Goal: Information Seeking & Learning: Check status

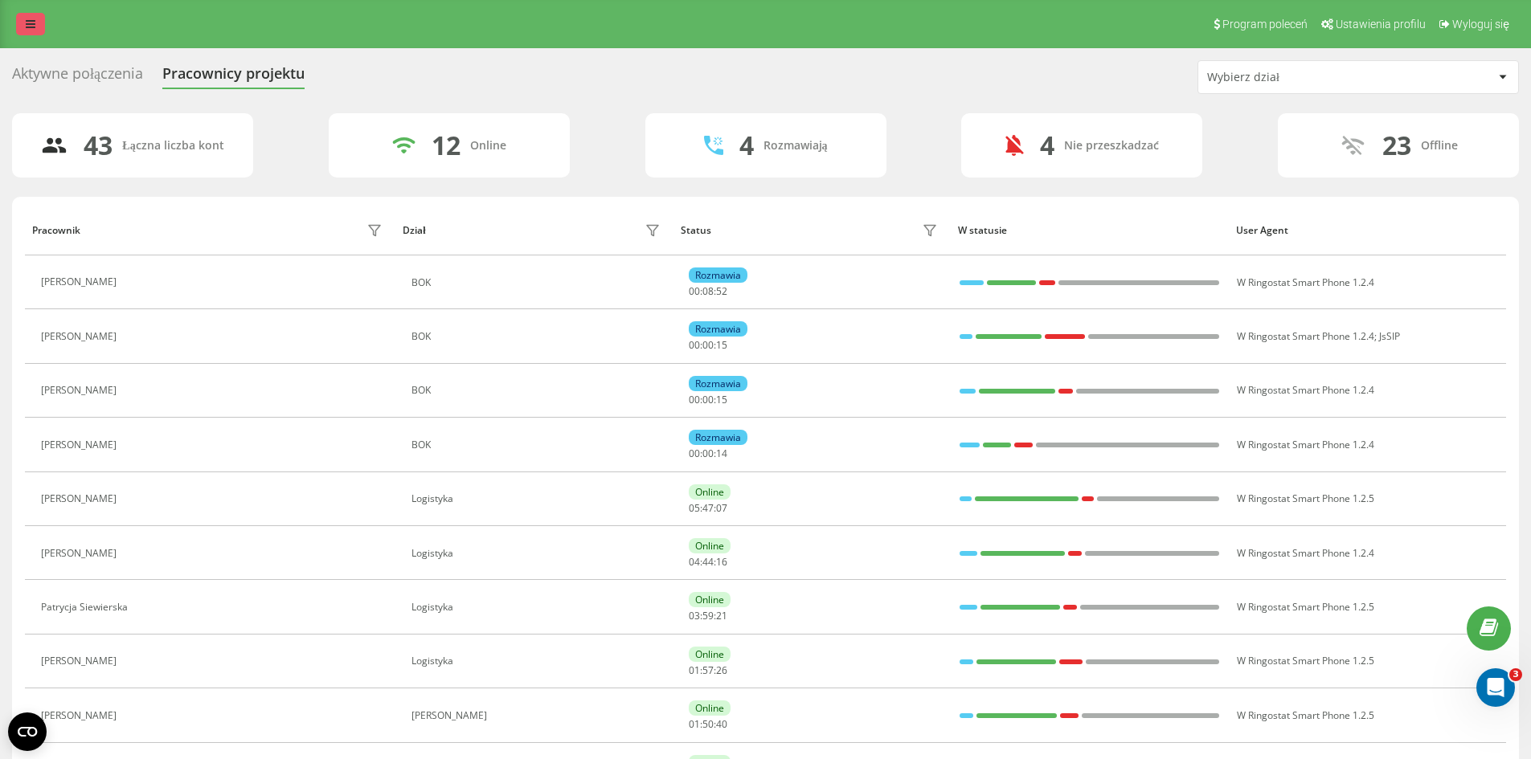
drag, startPoint x: 29, startPoint y: 31, endPoint x: 59, endPoint y: 81, distance: 58.4
click at [30, 31] on link at bounding box center [30, 24] width 29 height 23
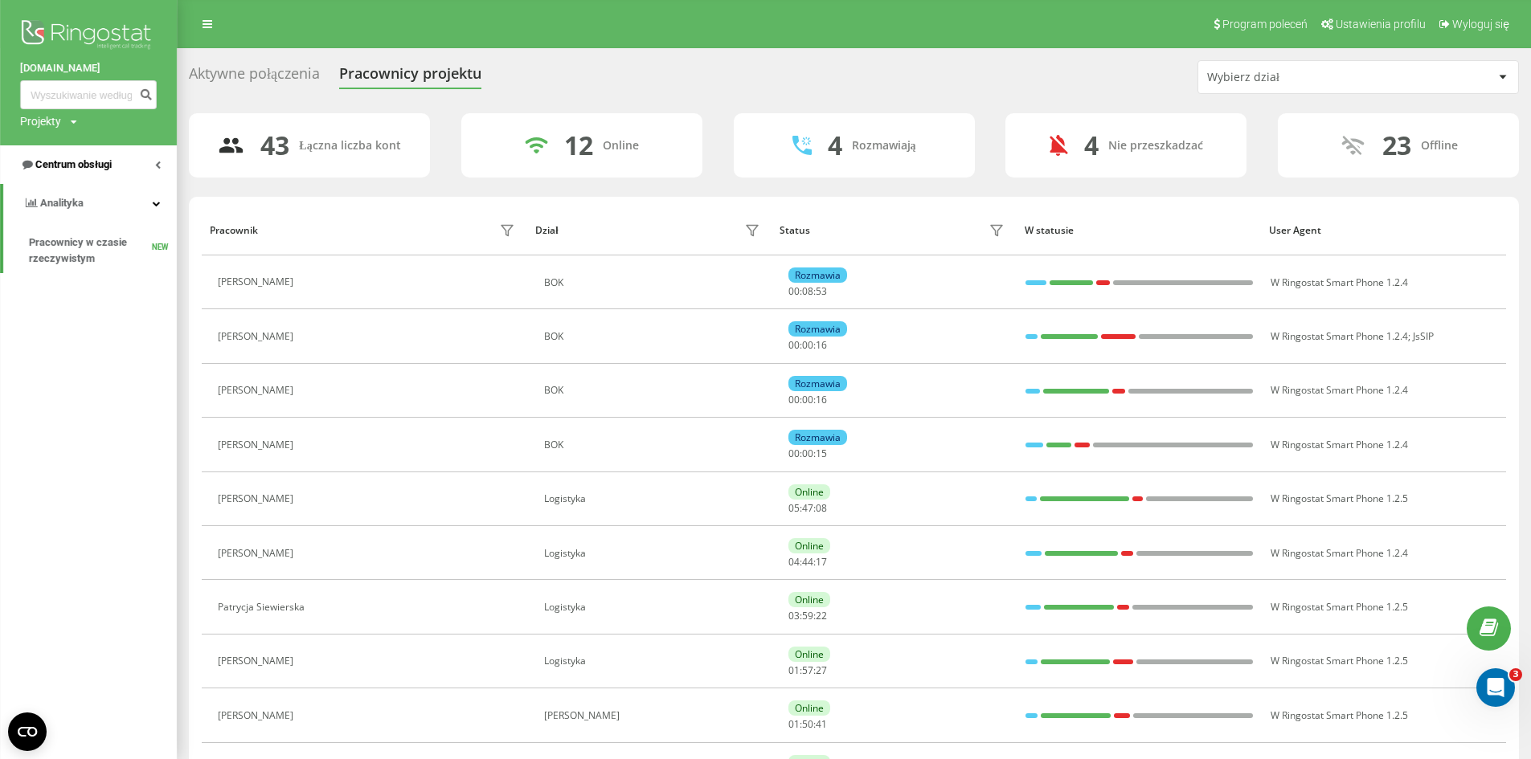
click at [96, 173] on span "Centrum obsługi" at bounding box center [66, 165] width 92 height 16
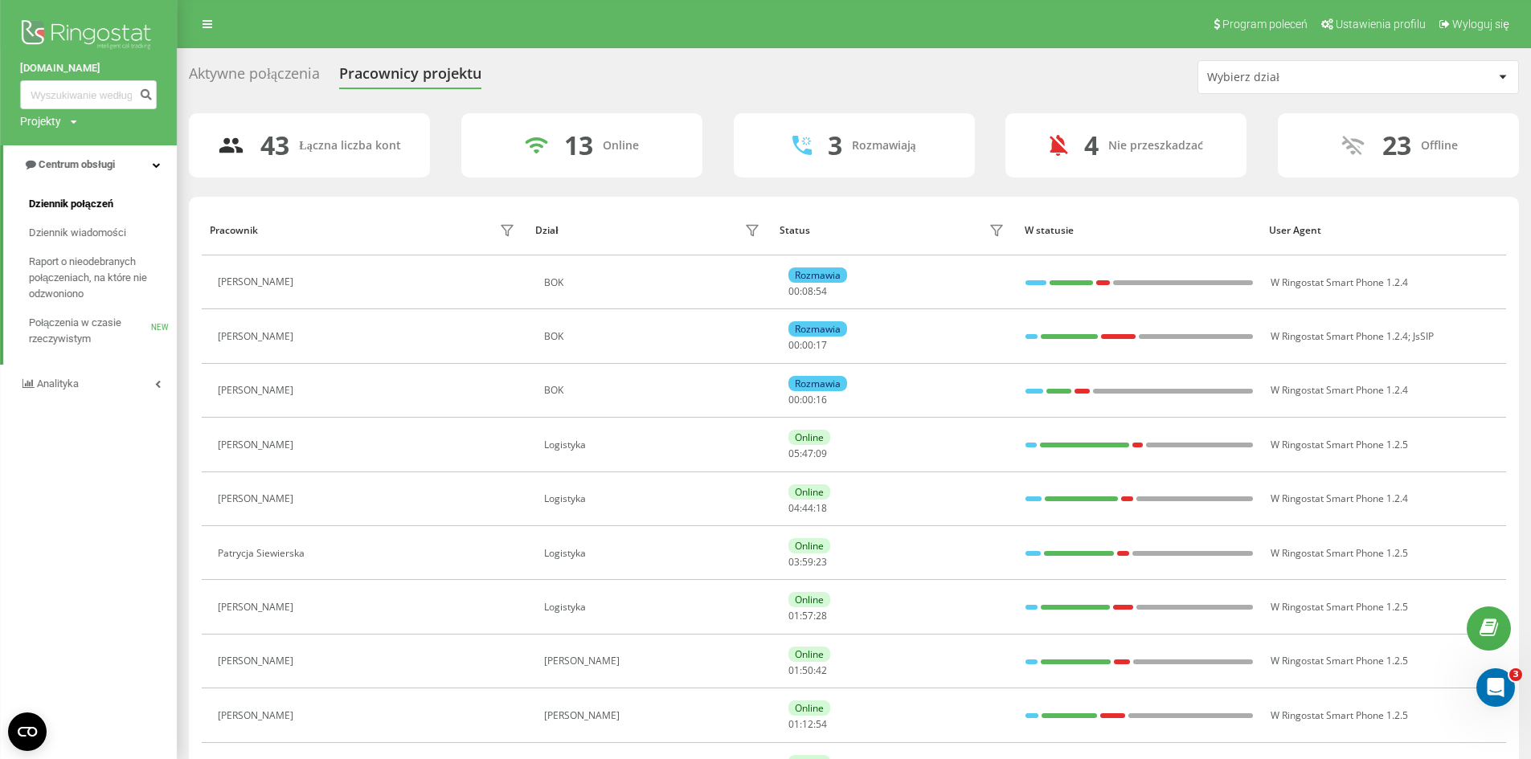
click at [96, 199] on span "Dziennik połączeń" at bounding box center [71, 204] width 84 height 16
click at [108, 205] on span "Dziennik połączeń" at bounding box center [71, 204] width 84 height 16
click at [263, 77] on div "Aktywne połączenia" at bounding box center [254, 77] width 131 height 25
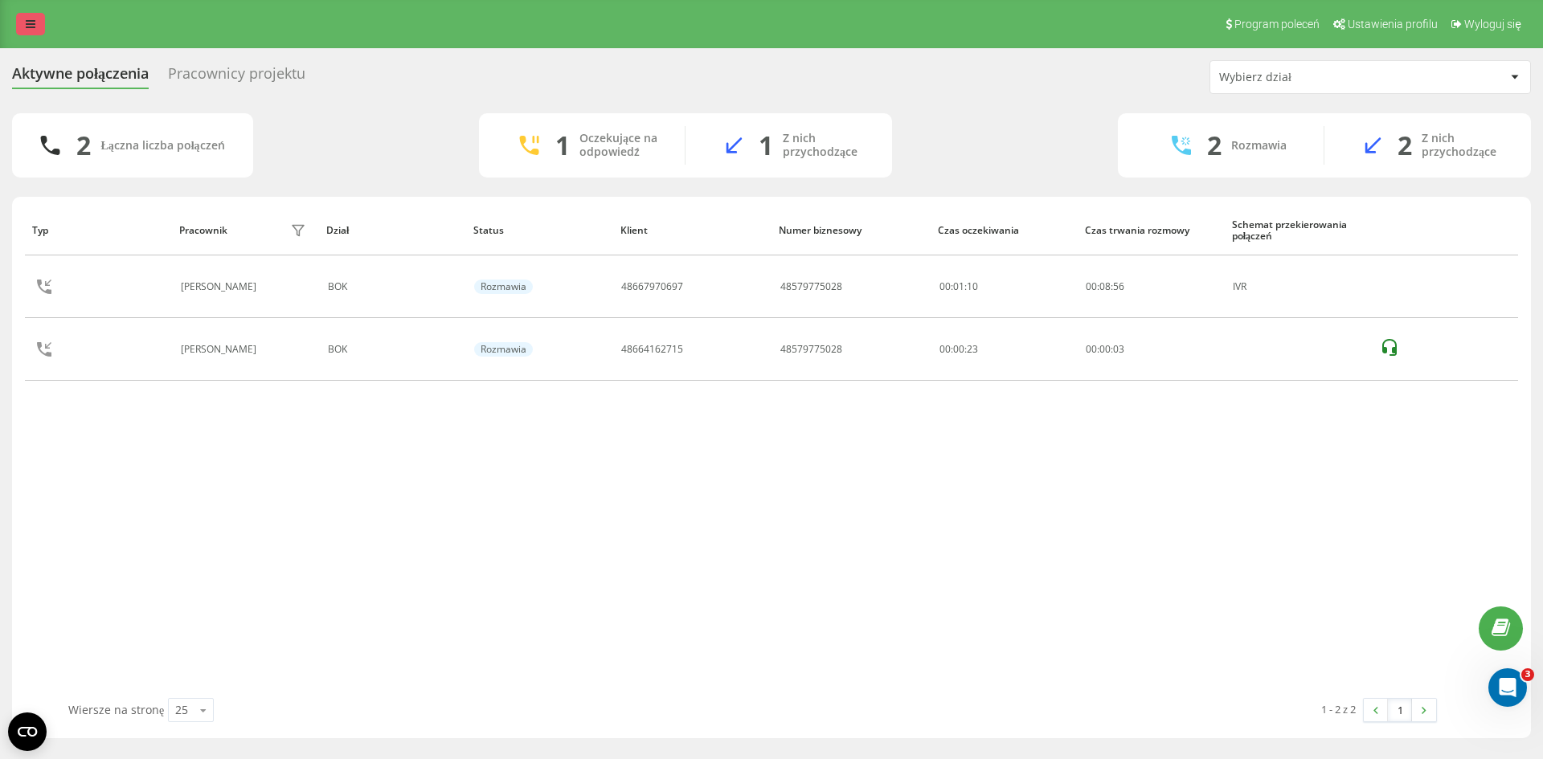
click at [30, 19] on icon at bounding box center [31, 23] width 10 height 11
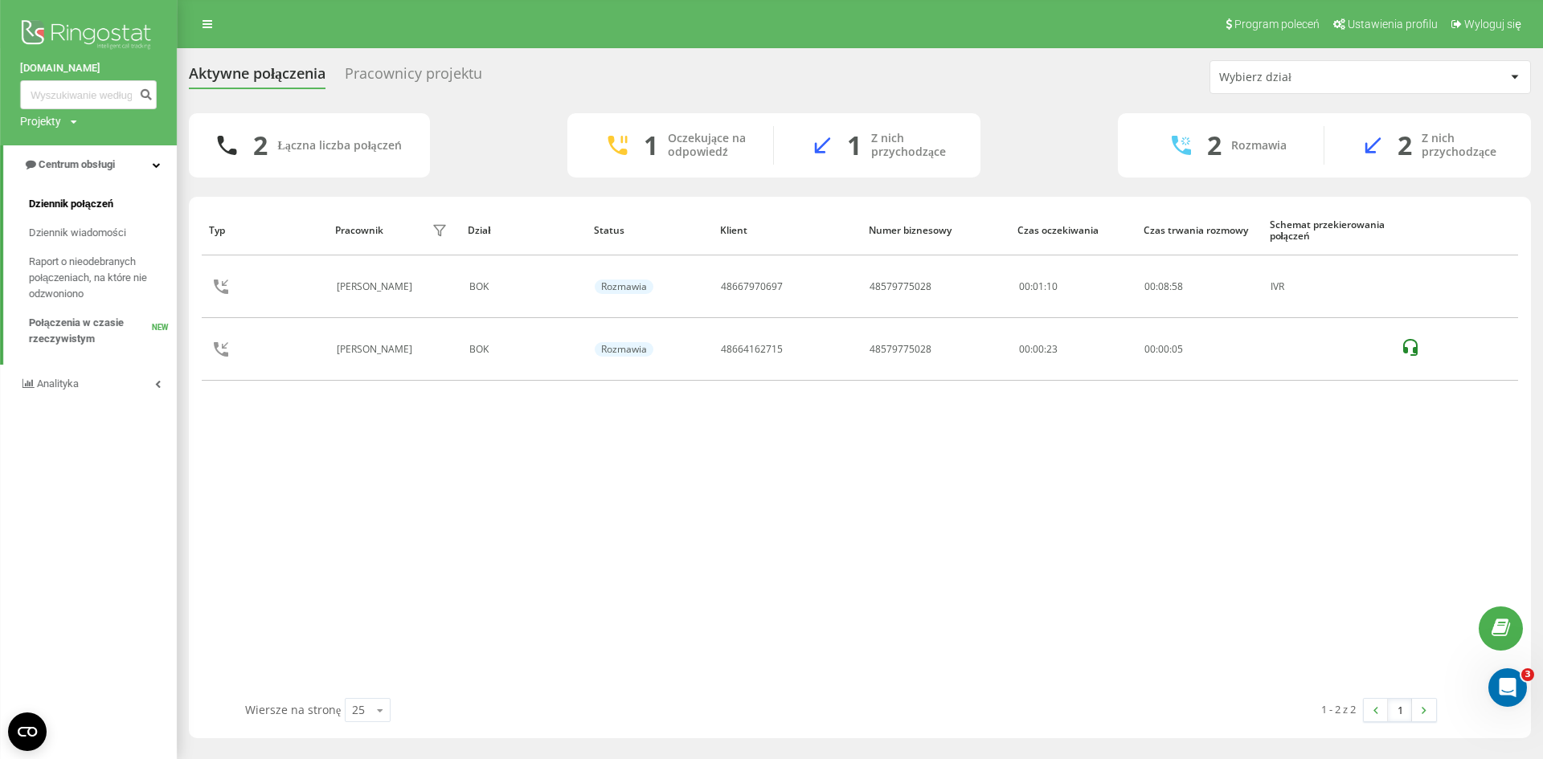
click at [108, 206] on span "Dziennik połączeń" at bounding box center [71, 204] width 84 height 16
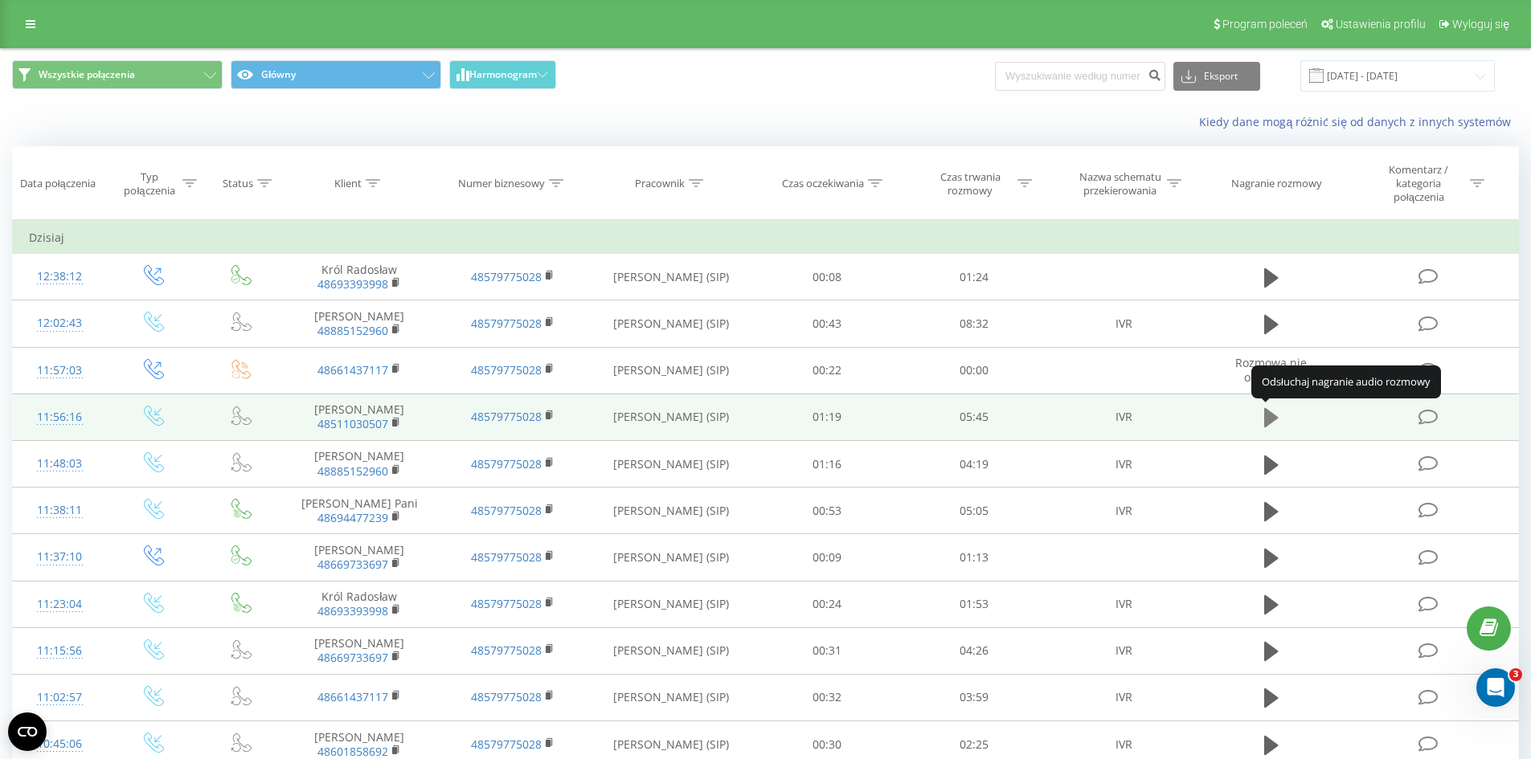
click at [1267, 415] on icon at bounding box center [1271, 417] width 14 height 19
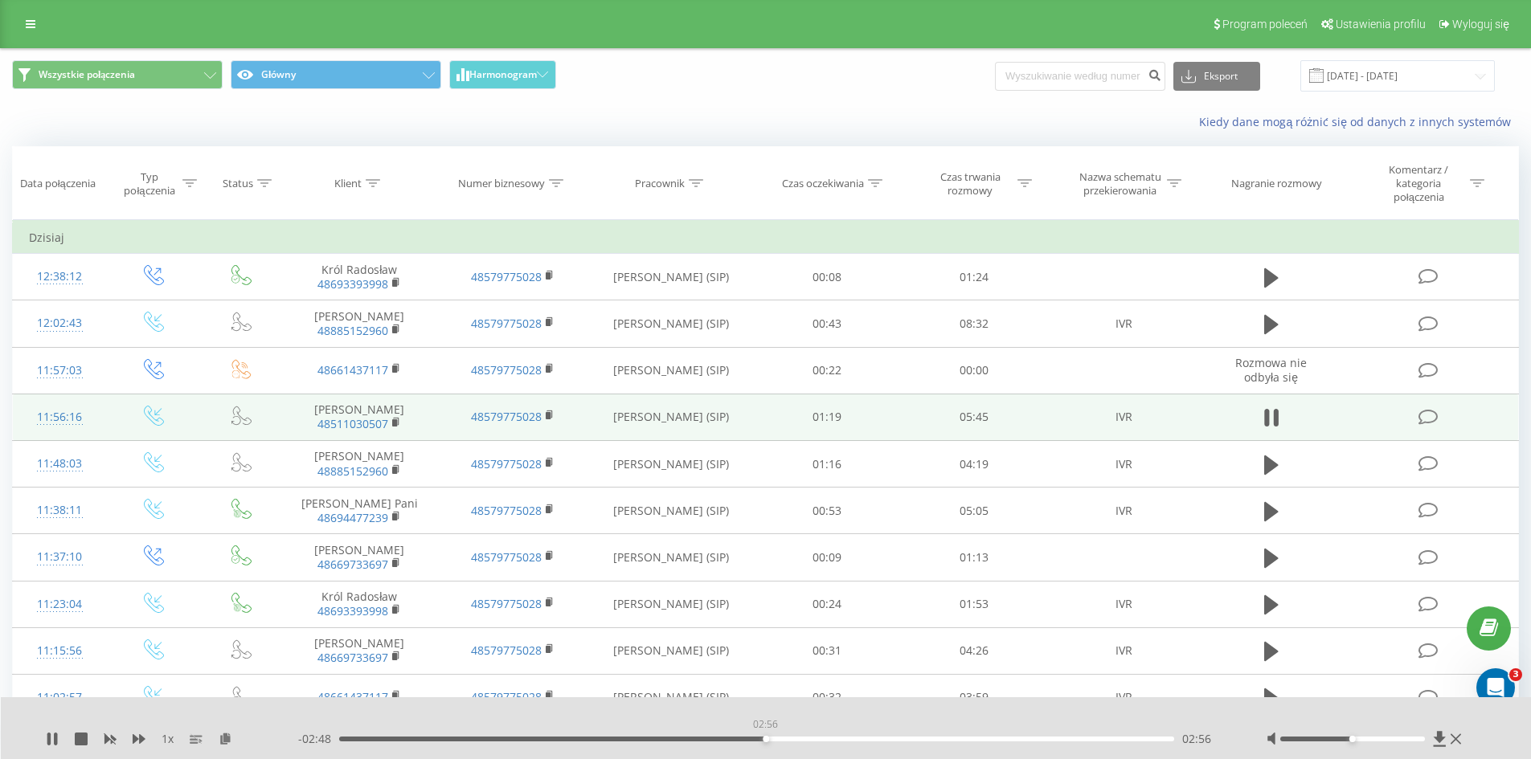
click at [765, 740] on div "02:56" at bounding box center [757, 739] width 836 height 5
click at [790, 740] on div "00:00" at bounding box center [757, 739] width 836 height 5
drag, startPoint x: 801, startPoint y: 739, endPoint x: 854, endPoint y: 737, distance: 52.3
click at [852, 737] on div "03:11" at bounding box center [757, 739] width 836 height 5
drag, startPoint x: 854, startPoint y: 737, endPoint x: 898, endPoint y: 739, distance: 43.5
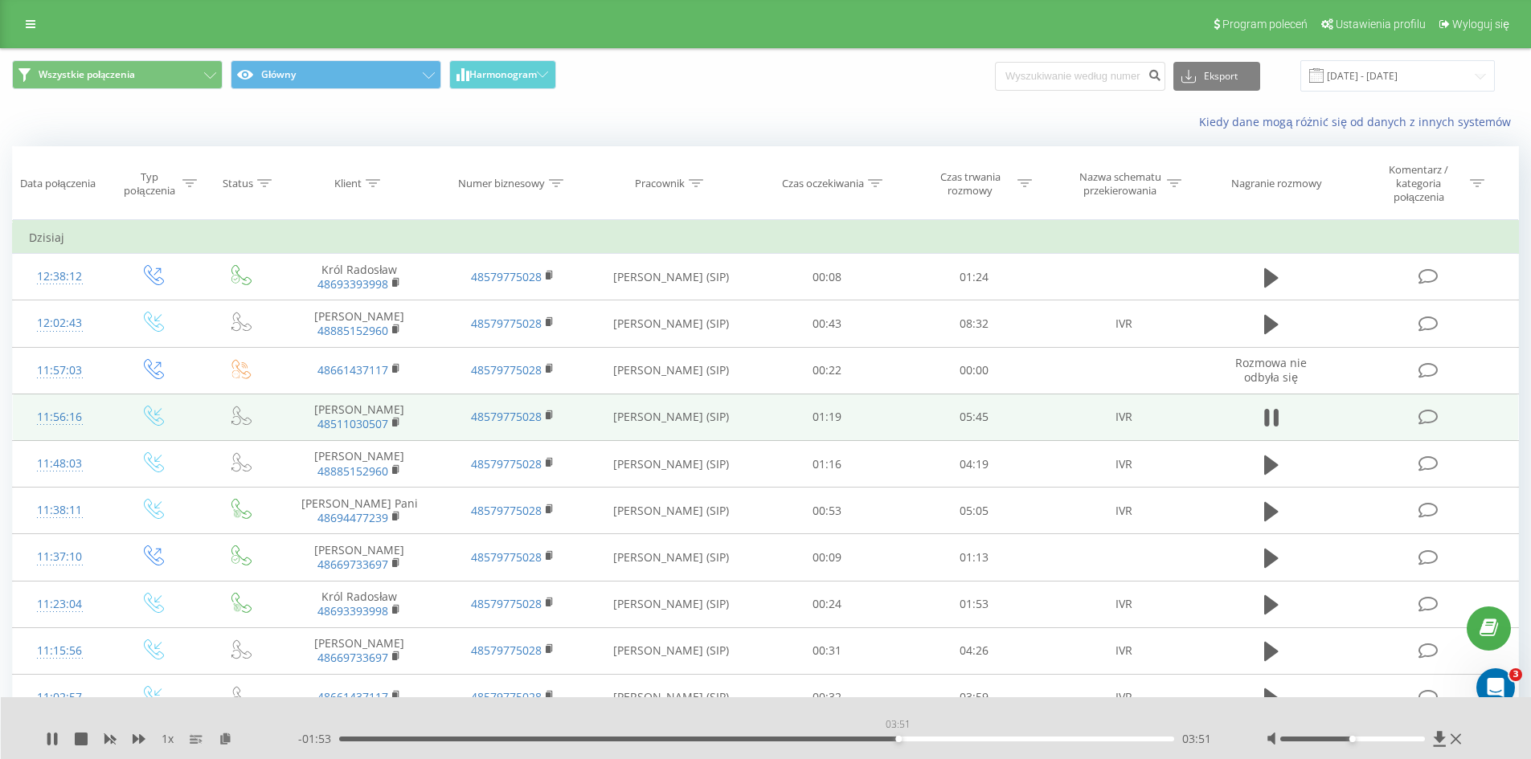
click at [898, 739] on div "03:51" at bounding box center [898, 739] width 6 height 6
drag, startPoint x: 906, startPoint y: 739, endPoint x: 948, endPoint y: 739, distance: 41.8
click at [948, 739] on div "03:54" at bounding box center [757, 739] width 836 height 5
click at [76, 736] on icon at bounding box center [81, 739] width 13 height 13
click at [589, 739] on div "01:43" at bounding box center [757, 739] width 836 height 5
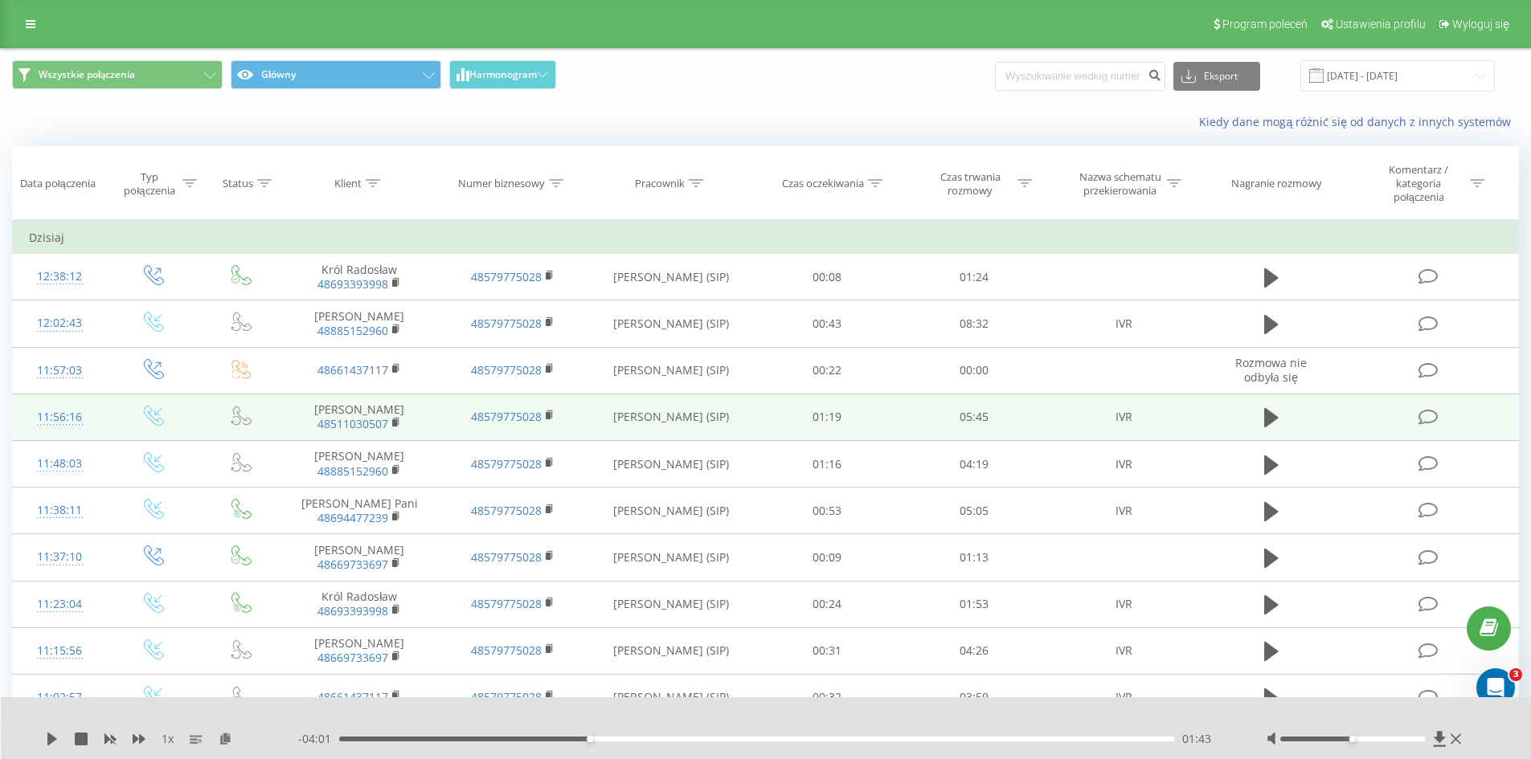
click at [43, 739] on div "1 x - 04:01 01:43 01:43" at bounding box center [766, 729] width 1531 height 62
click at [51, 740] on icon at bounding box center [52, 739] width 10 height 13
click at [637, 735] on div "- 04:00 01:44 01:44" at bounding box center [762, 739] width 928 height 16
click at [639, 737] on div "02:04" at bounding box center [757, 739] width 836 height 5
drag, startPoint x: 640, startPoint y: 739, endPoint x: 659, endPoint y: 740, distance: 19.4
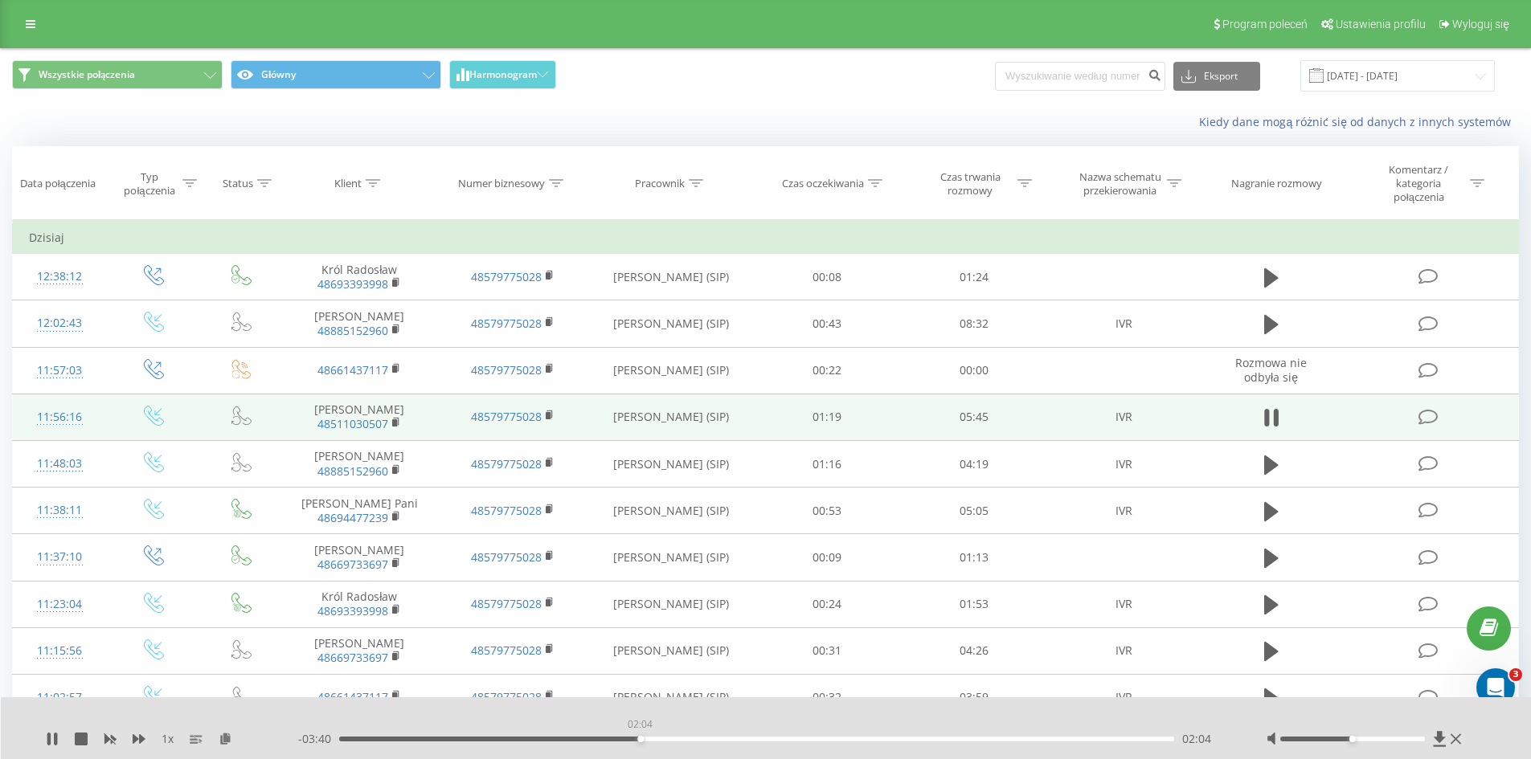
click at [644, 740] on div "02:04" at bounding box center [640, 739] width 6 height 6
drag, startPoint x: 665, startPoint y: 740, endPoint x: 706, endPoint y: 740, distance: 40.2
click at [706, 740] on div "02:31" at bounding box center [706, 739] width 6 height 6
click at [530, 736] on div "- 03:07 02:38 02:38" at bounding box center [762, 739] width 928 height 16
click at [528, 739] on div "02:38" at bounding box center [757, 739] width 836 height 5
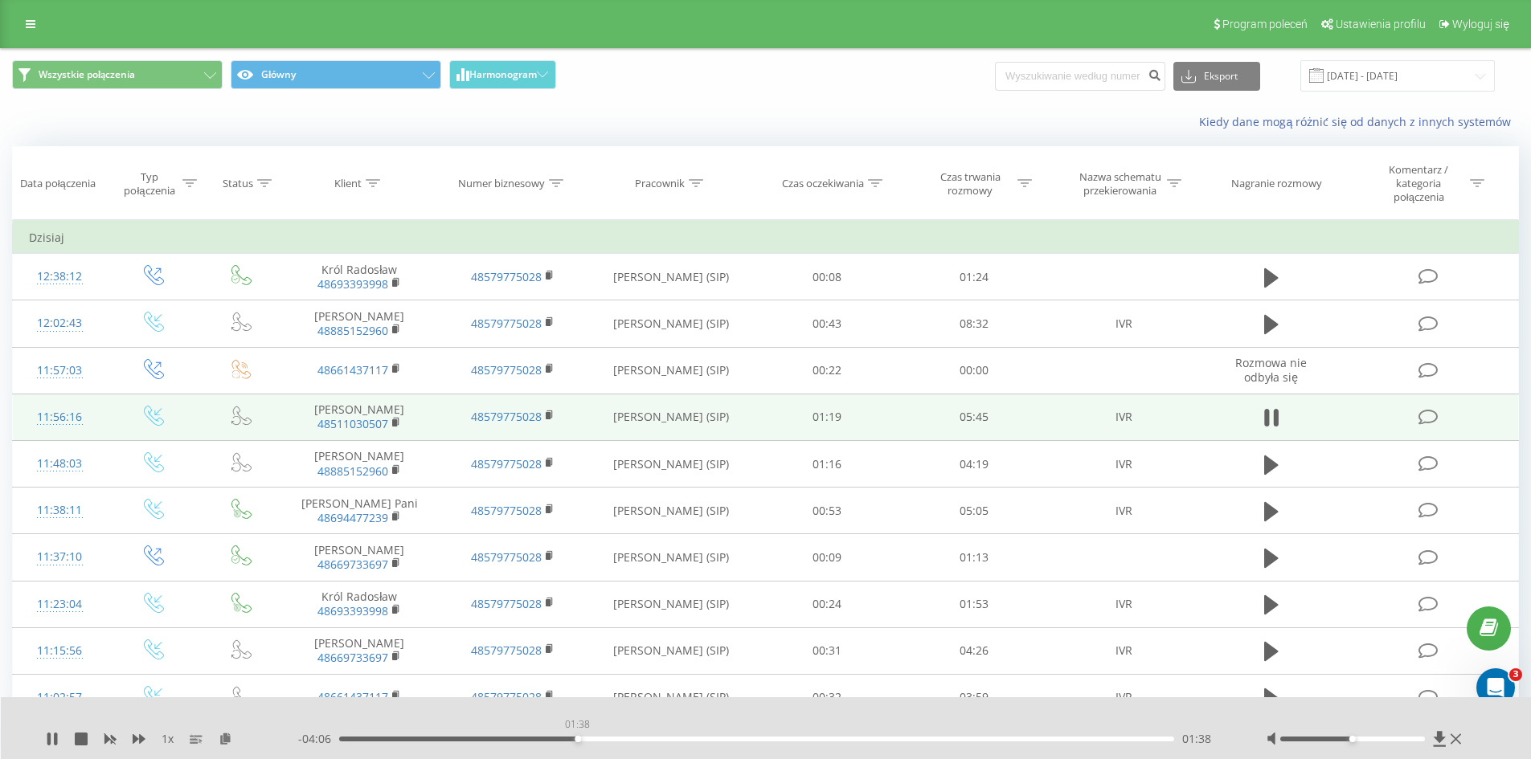
drag, startPoint x: 528, startPoint y: 739, endPoint x: 579, endPoint y: 740, distance: 50.7
click at [579, 740] on div "01:38" at bounding box center [578, 739] width 6 height 6
click at [670, 739] on div "02:38" at bounding box center [757, 739] width 836 height 5
click at [599, 734] on div "- 03:25 02:19 02:19" at bounding box center [762, 739] width 928 height 16
click at [647, 739] on div "02:20" at bounding box center [757, 739] width 836 height 5
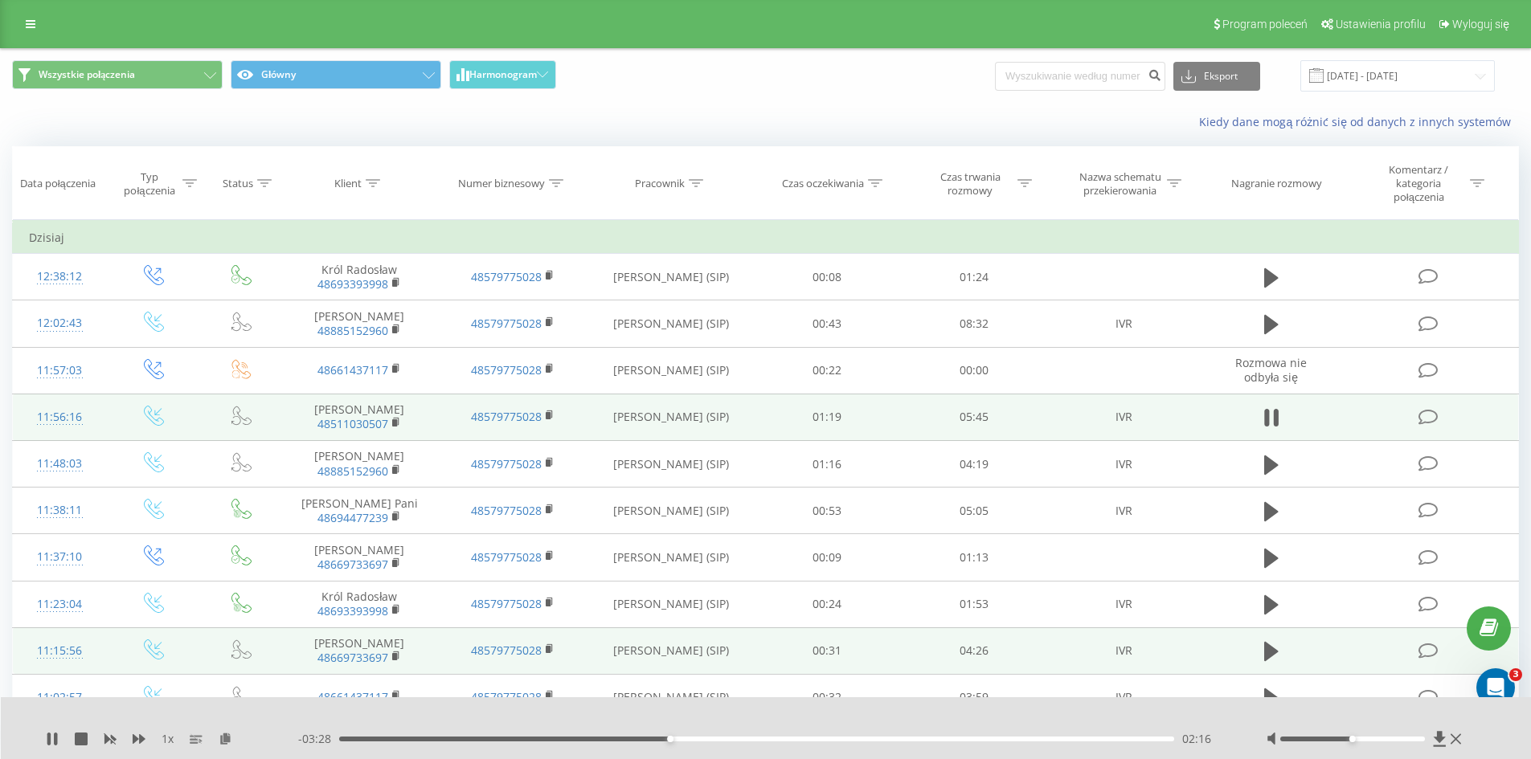
drag, startPoint x: 77, startPoint y: 735, endPoint x: 281, endPoint y: 655, distance: 219.1
click at [77, 735] on icon at bounding box center [81, 739] width 13 height 13
